Goal: Information Seeking & Learning: Learn about a topic

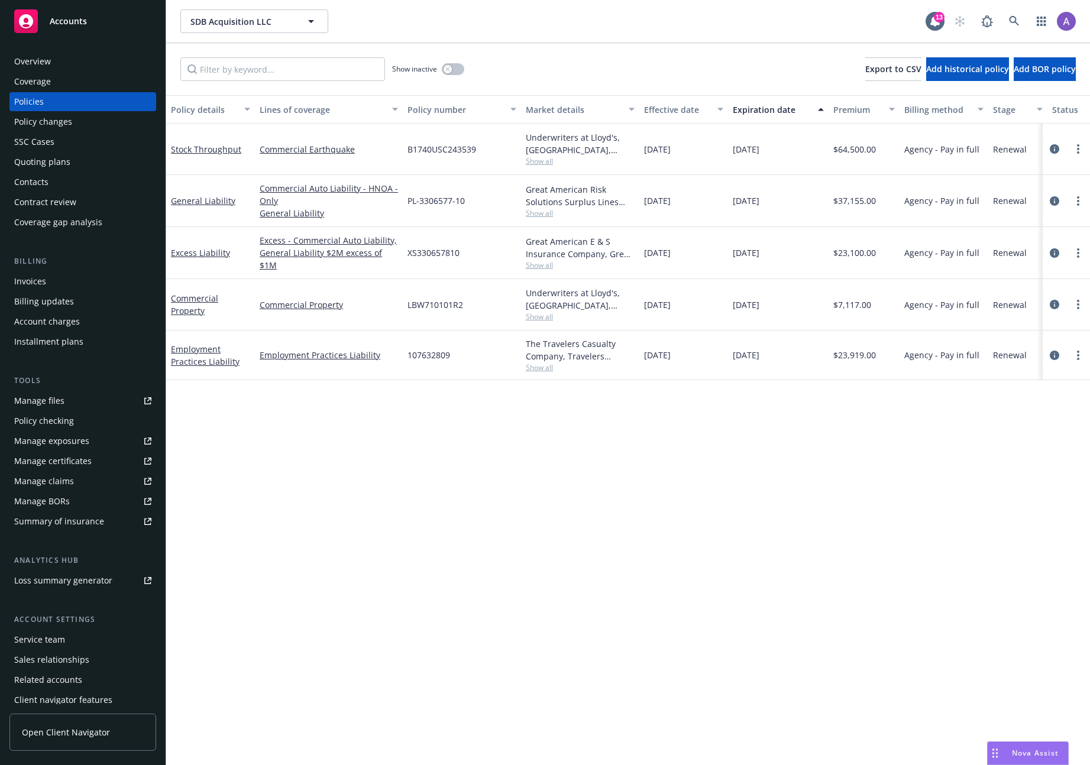
click at [620, 427] on div "Policy details Lines of coverage Policy number Market details Effective date Ex…" at bounding box center [628, 430] width 924 height 670
